Goal: Task Accomplishment & Management: Complete application form

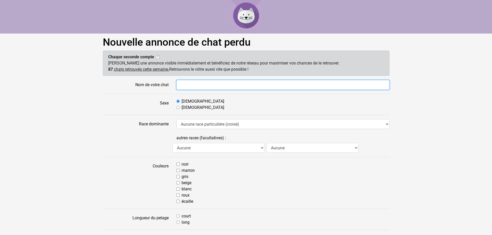
click at [208, 84] on input "Nom de votre chat" at bounding box center [282, 85] width 213 height 10
type input "Bombay"
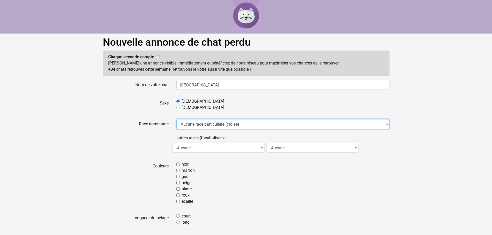
click at [239, 124] on select "Aucune race particulière (croisé) Abyssin Américain à poil dur American Bobtail…" at bounding box center [282, 124] width 213 height 10
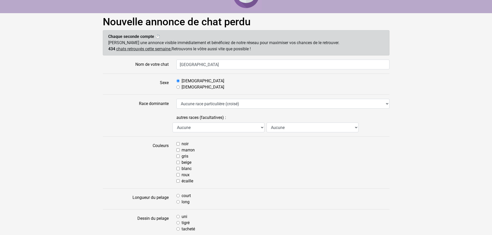
scroll to position [52, 0]
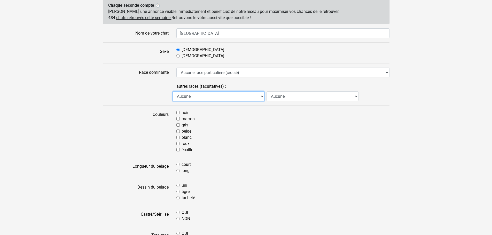
click at [208, 96] on select "Aucune Abyssin Américain à poil dur American Bobtail American Shorthair Angora …" at bounding box center [218, 96] width 92 height 10
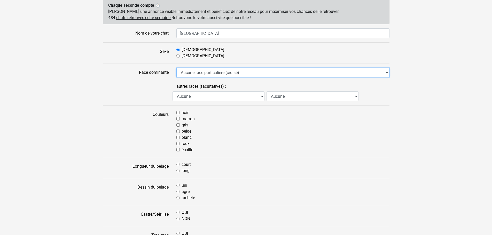
click at [206, 77] on select "Aucune race particulière (croisé) Abyssin Américain à poil dur American Bobtail…" at bounding box center [282, 73] width 213 height 10
select select "18"
click at [176, 68] on select "Aucune race particulière (croisé) Abyssin Américain à poil dur American Bobtail…" at bounding box center [282, 73] width 213 height 10
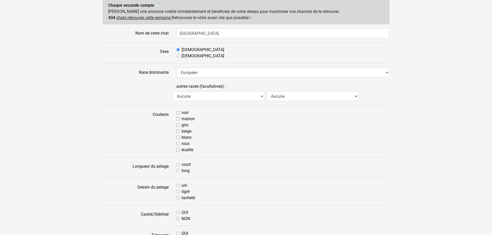
click at [183, 112] on label "noir" at bounding box center [184, 113] width 7 height 6
click at [180, 112] on input "noir" at bounding box center [177, 112] width 3 height 3
checkbox input "true"
click at [179, 137] on input "blanc" at bounding box center [177, 137] width 3 height 3
checkbox input "true"
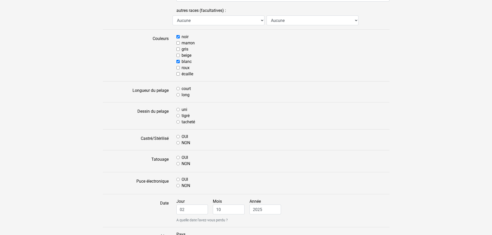
scroll to position [129, 0]
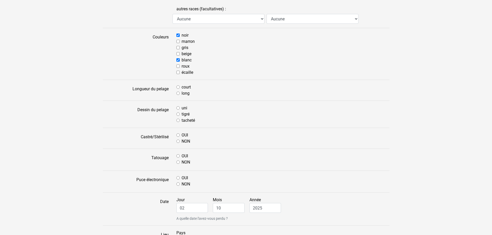
click at [178, 87] on input "court" at bounding box center [177, 86] width 3 height 3
radio input "true"
click at [179, 119] on input "tacheté" at bounding box center [177, 120] width 3 height 3
radio input "true"
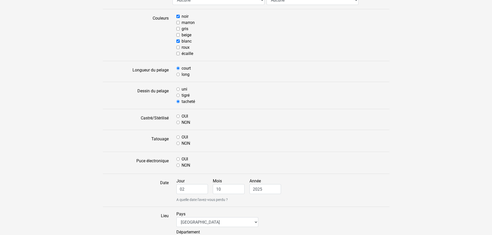
scroll to position [181, 0]
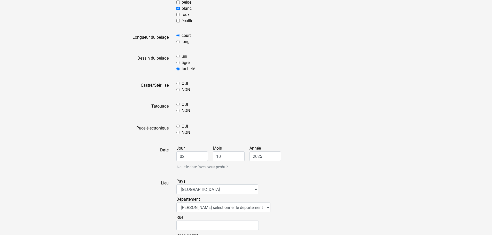
click at [179, 84] on input "OUI" at bounding box center [177, 83] width 3 height 3
radio input "true"
click at [178, 105] on input "OUI" at bounding box center [177, 104] width 3 height 3
radio input "true"
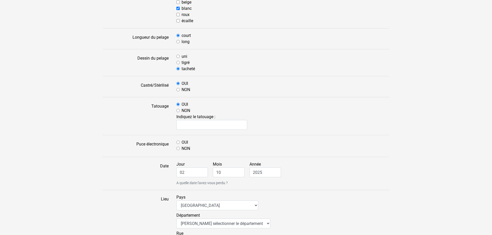
click at [179, 111] on input "NON" at bounding box center [177, 110] width 3 height 3
radio input "true"
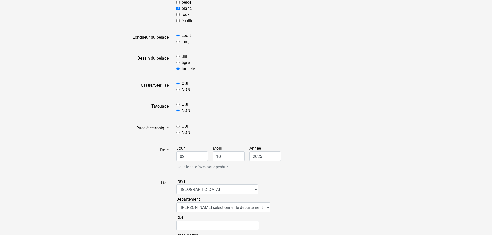
click at [178, 126] on input "OUI" at bounding box center [177, 126] width 3 height 3
radio input "true"
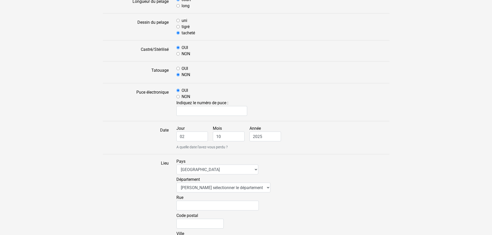
scroll to position [232, 0]
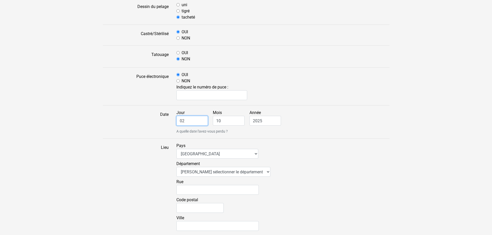
click at [193, 120] on input "02" at bounding box center [192, 121] width 32 height 10
type input "0"
type input "30"
type input "09"
click at [205, 171] on select "Veuillez sélectionner le département 01 - Ain 02 - Aisne 03 - Allier 04 - Alpes…" at bounding box center [223, 172] width 94 height 10
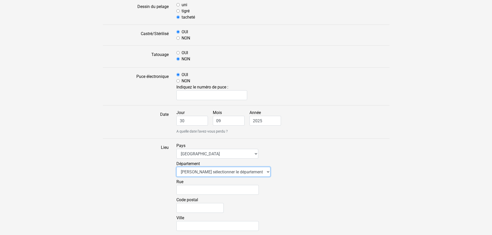
select select "21"
click at [176, 167] on select "Veuillez sélectionner le département 01 - Ain 02 - Aisne 03 - Allier 04 - Alpes…" at bounding box center [223, 172] width 94 height 10
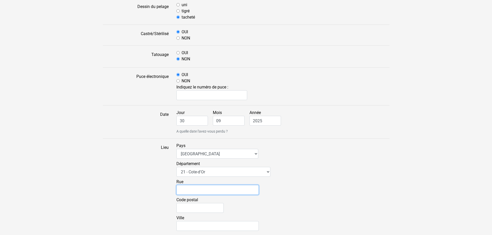
click at [195, 187] on input "Rue" at bounding box center [217, 190] width 82 height 10
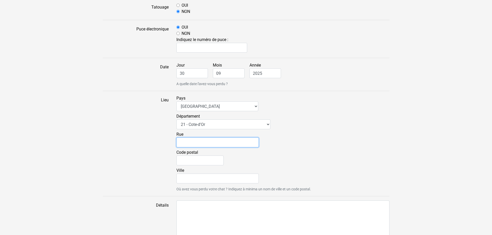
scroll to position [284, 0]
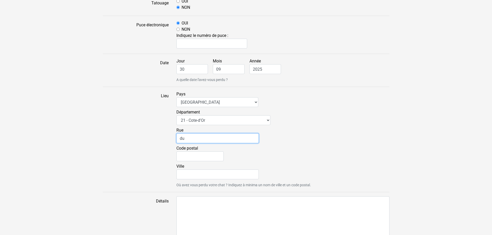
type input "d"
click at [229, 140] on input "Du faubourg Saint Nicol" at bounding box center [217, 138] width 82 height 10
type input "Du faubourg Saint Nicolas"
click at [205, 154] on input "Code postal" at bounding box center [199, 156] width 47 height 10
type input "21200"
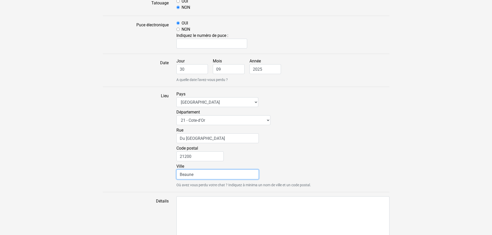
type input "Beaune"
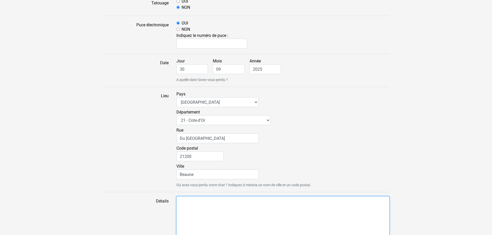
click at [300, 230] on textarea "Détails" at bounding box center [282, 222] width 213 height 53
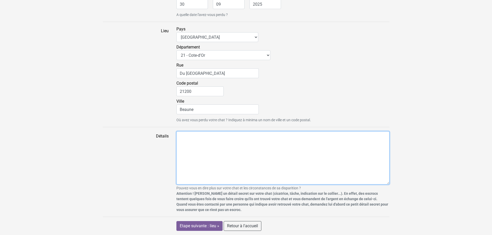
click at [258, 144] on textarea "Détails" at bounding box center [282, 157] width 213 height 53
paste textarea "Notre chat Bombay n’est pas rentré depuis le 30/09, ce qui n’est pas dans ses h…"
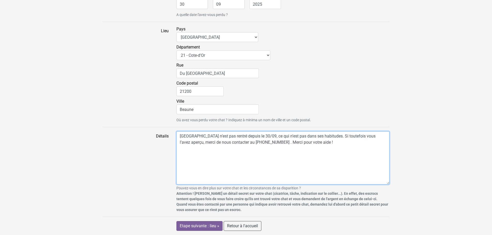
click at [275, 142] on textarea "Notre chat Bombay n’est pas rentré depuis le 30/09, ce qui n’est pas dans ses h…" at bounding box center [282, 157] width 213 height 53
click at [230, 155] on textarea "Notre chat Bombay n’est pas rentré depuis le 30/09, ce qui n’est pas dans ses h…" at bounding box center [282, 157] width 213 height 53
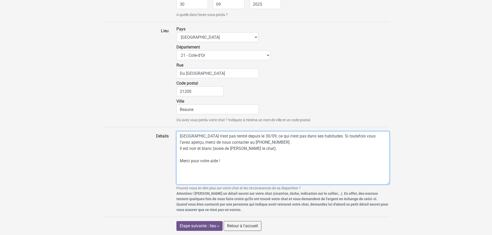
type textarea "Notre chat Bombay n’est pas rentré depuis le 30/09, ce qui n’est pas dans ses h…"
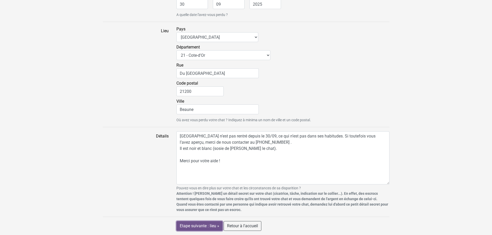
click at [213, 227] on input "Etape suivante : lieu »" at bounding box center [199, 226] width 46 height 10
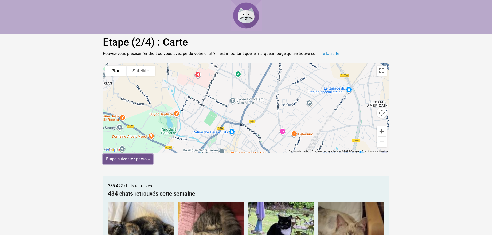
click at [137, 160] on input "Etape suivante : photo »" at bounding box center [128, 159] width 50 height 10
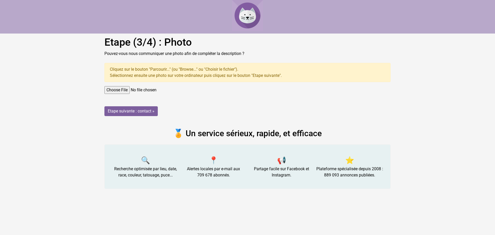
click at [131, 93] on input "file" at bounding box center [248, 90] width 286 height 8
type input "C:\fakepath\WhatsApp Image 2025-10-01 à 17.29.58_e23cb191.jpg"
click at [141, 112] on input "Etape suivante : contact »" at bounding box center [131, 111] width 53 height 10
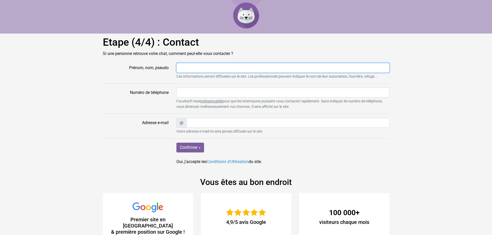
click at [188, 70] on input "Prénom, nom, pseudo" at bounding box center [282, 68] width 213 height 10
type input "Simon"
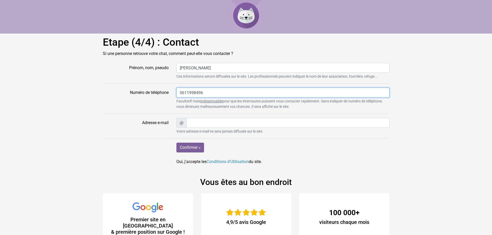
type input "0611998496"
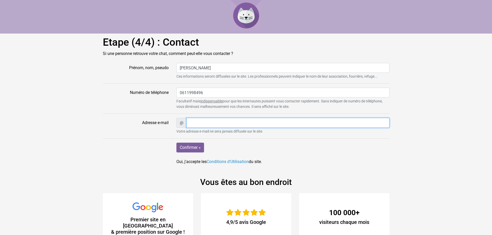
click at [279, 119] on input "Adresse e-mail" at bounding box center [287, 123] width 203 height 10
type input "sehr.simon@gmail.com"
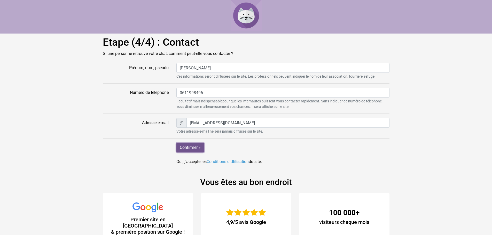
click at [194, 150] on input "Confirmer »" at bounding box center [190, 148] width 28 height 10
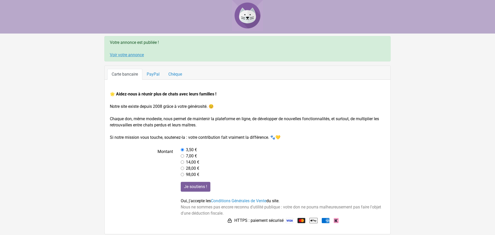
click at [130, 56] on link "Voir votre annonce" at bounding box center [127, 54] width 34 height 5
